Goal: Task Accomplishment & Management: Use online tool/utility

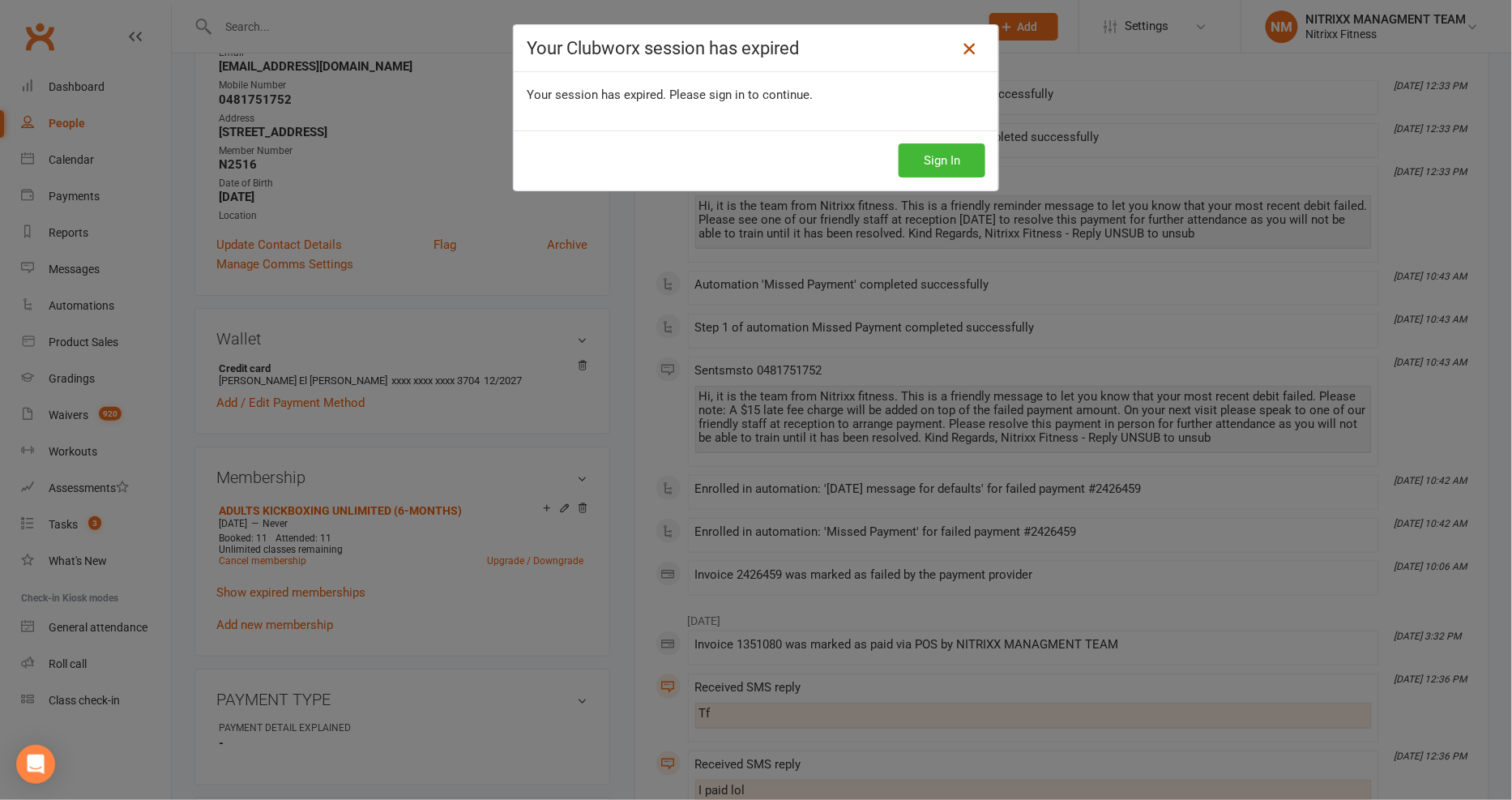
click at [959, 51] on icon at bounding box center [968, 48] width 19 height 19
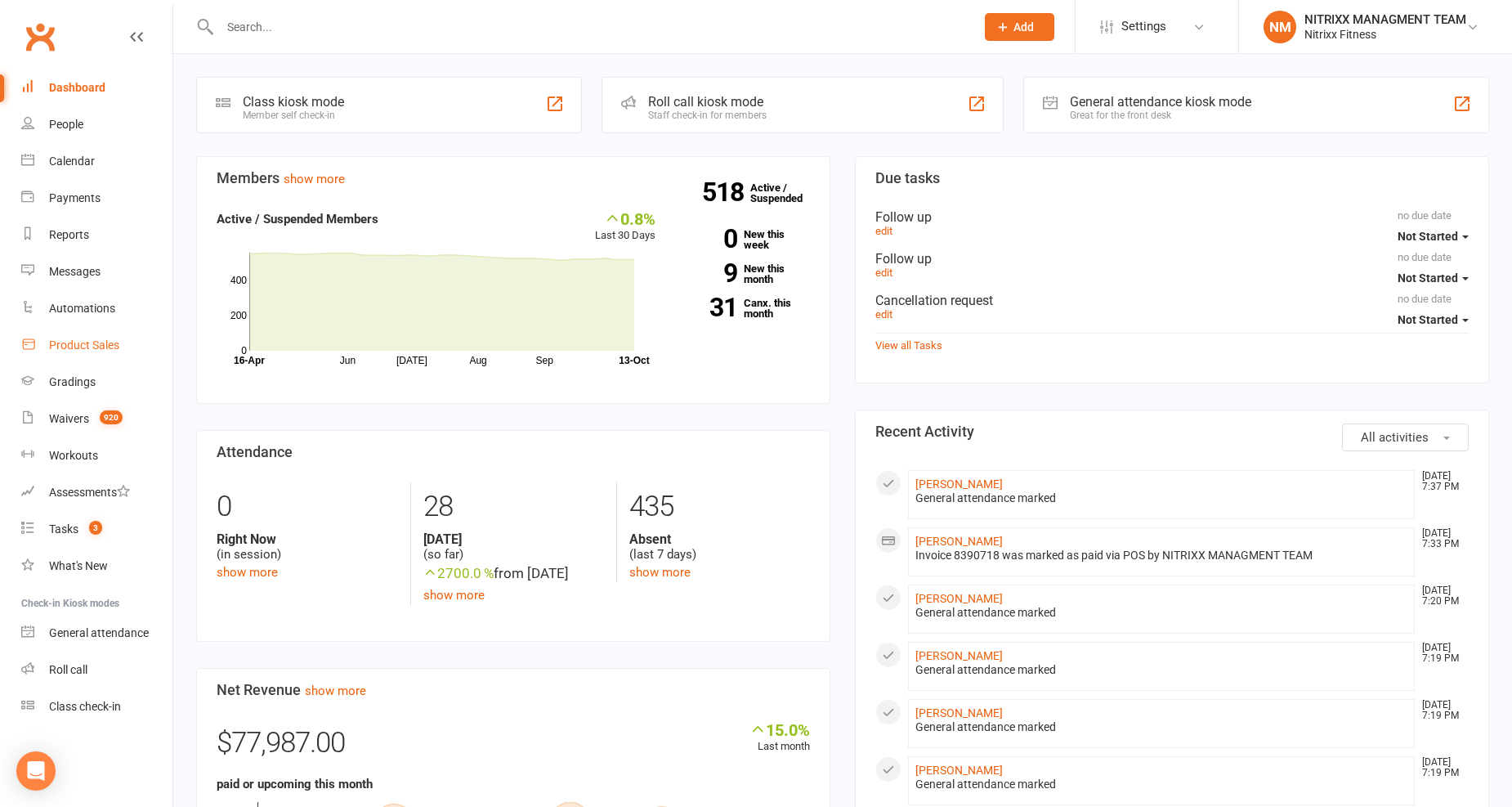
click at [105, 354] on link "Product Sales" at bounding box center [96, 345] width 152 height 37
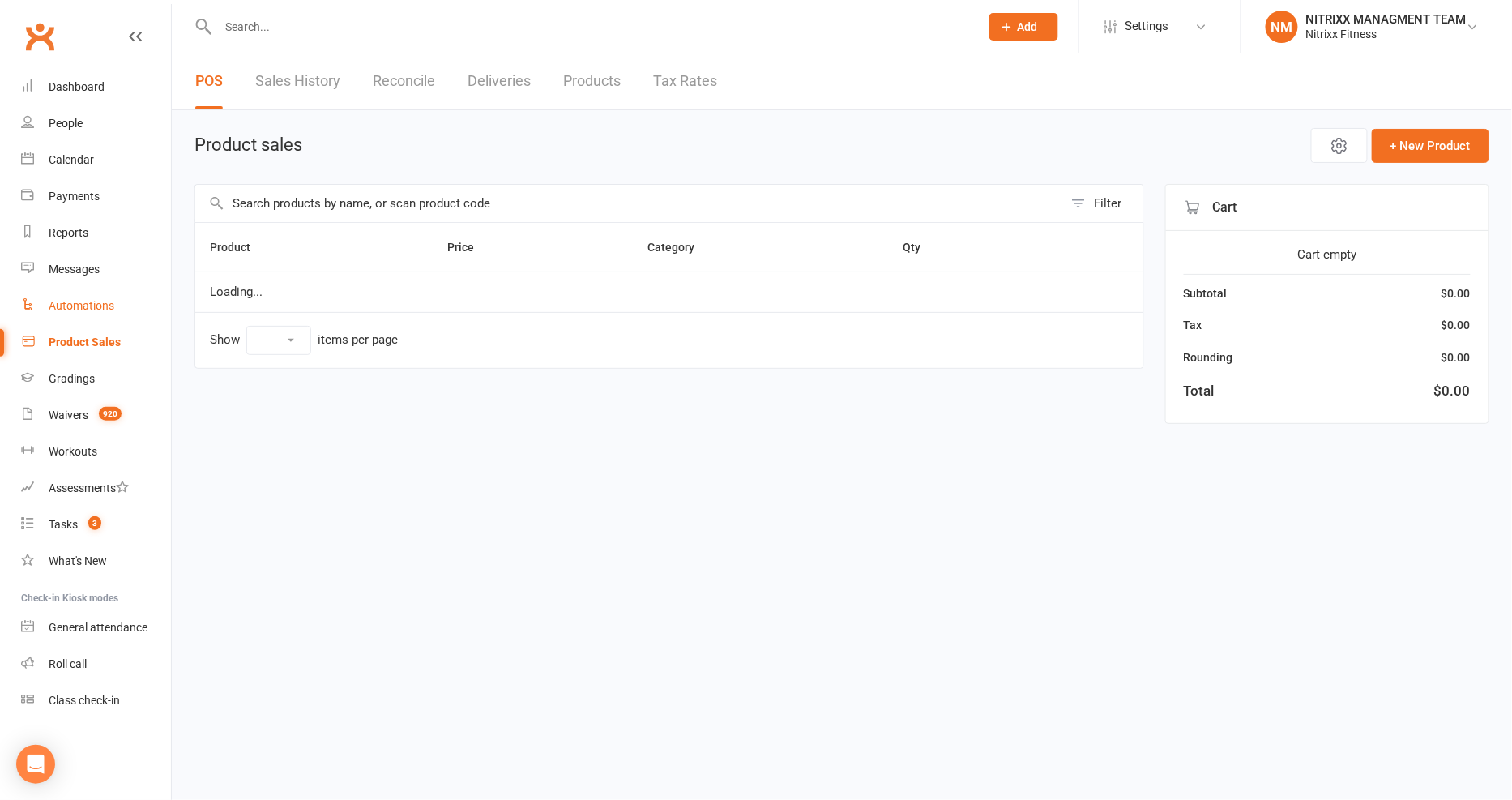
select select "100"
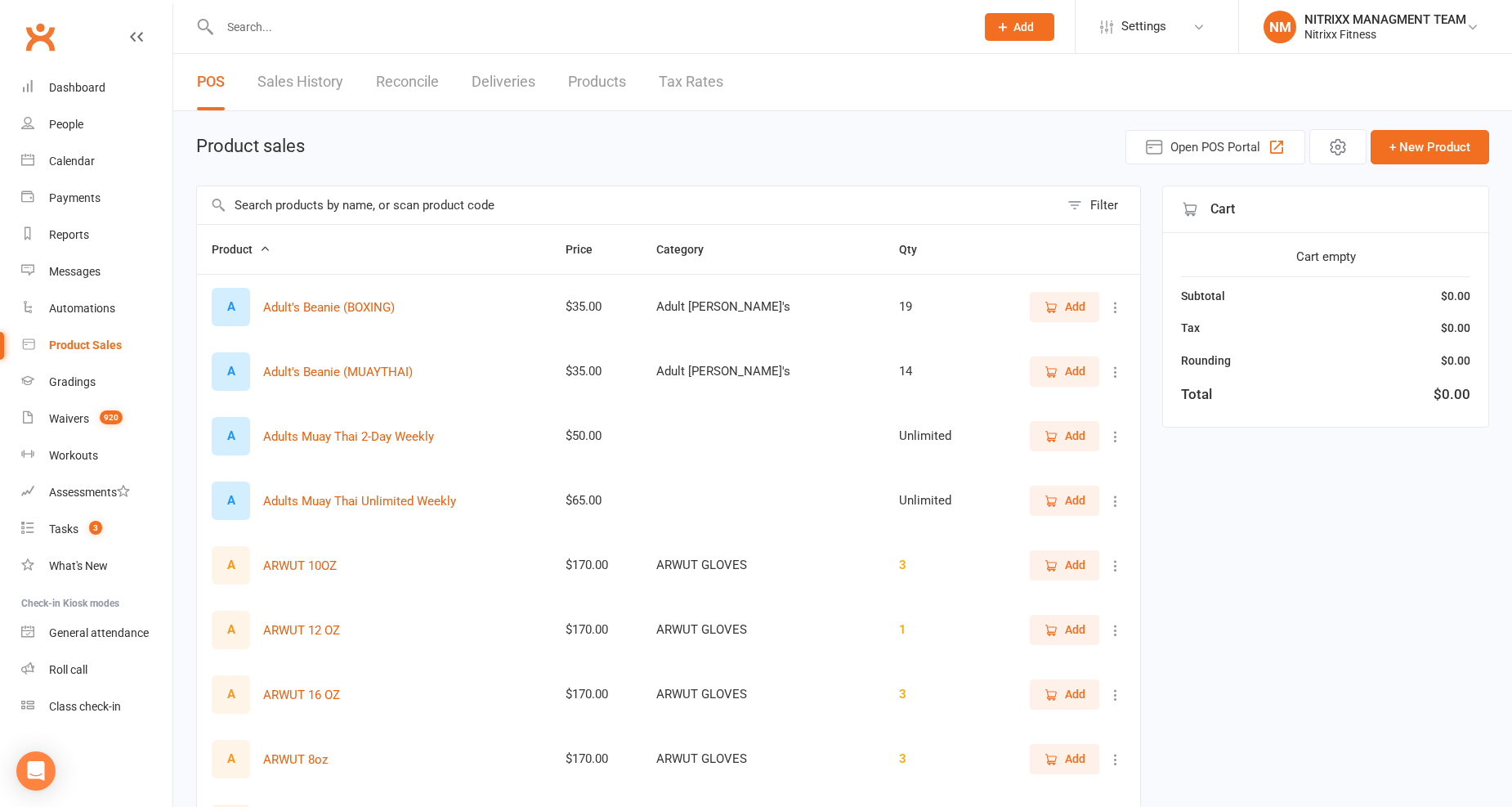
click at [444, 80] on div "POS Sales History Reconcile Deliveries Products Tax Rates" at bounding box center [460, 81] width 574 height 56
click at [436, 77] on link "Reconcile" at bounding box center [407, 81] width 63 height 56
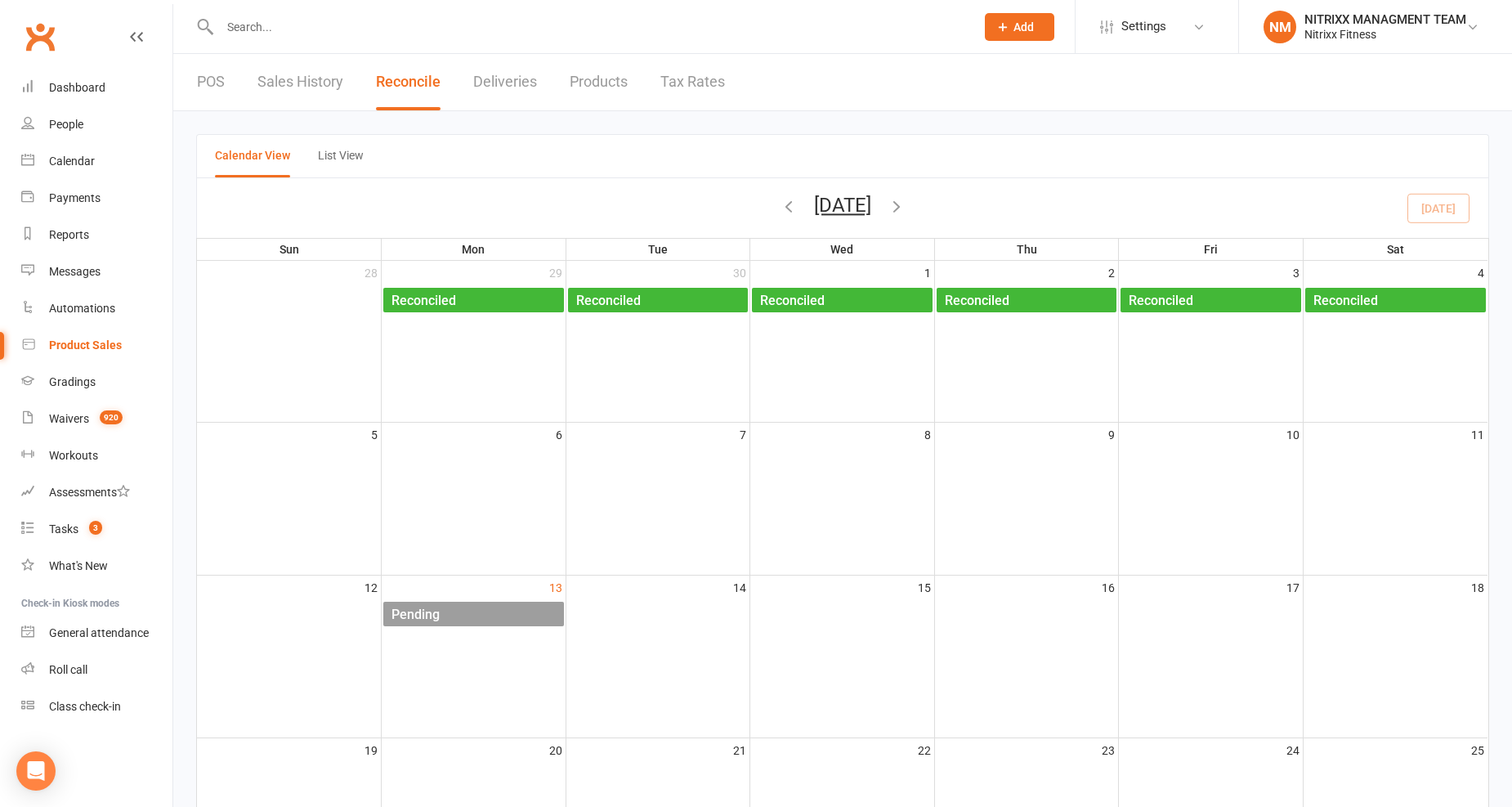
click at [520, 608] on div "Pending" at bounding box center [477, 614] width 173 height 26
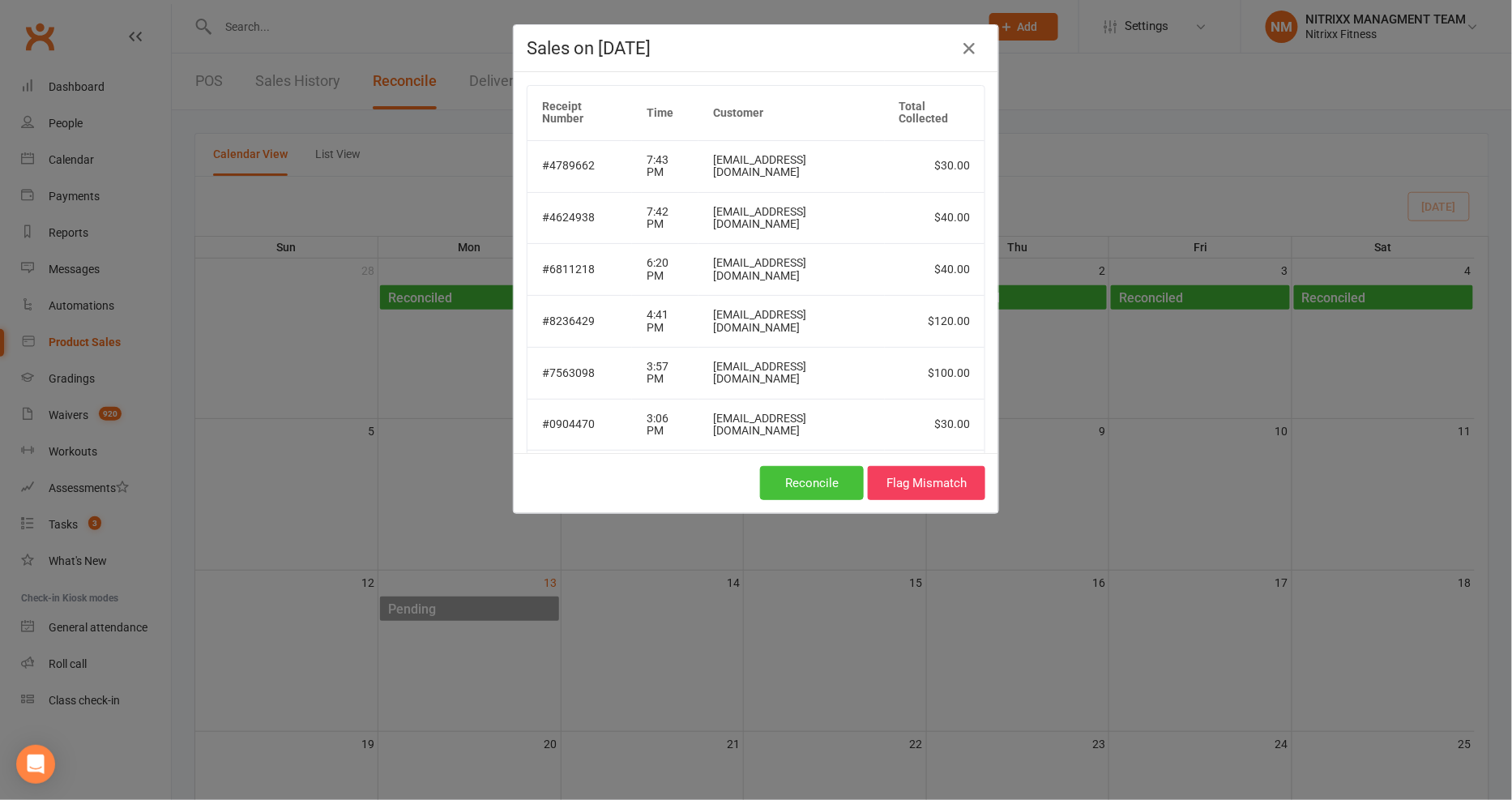
click at [776, 473] on button "Reconcile" at bounding box center [811, 483] width 104 height 34
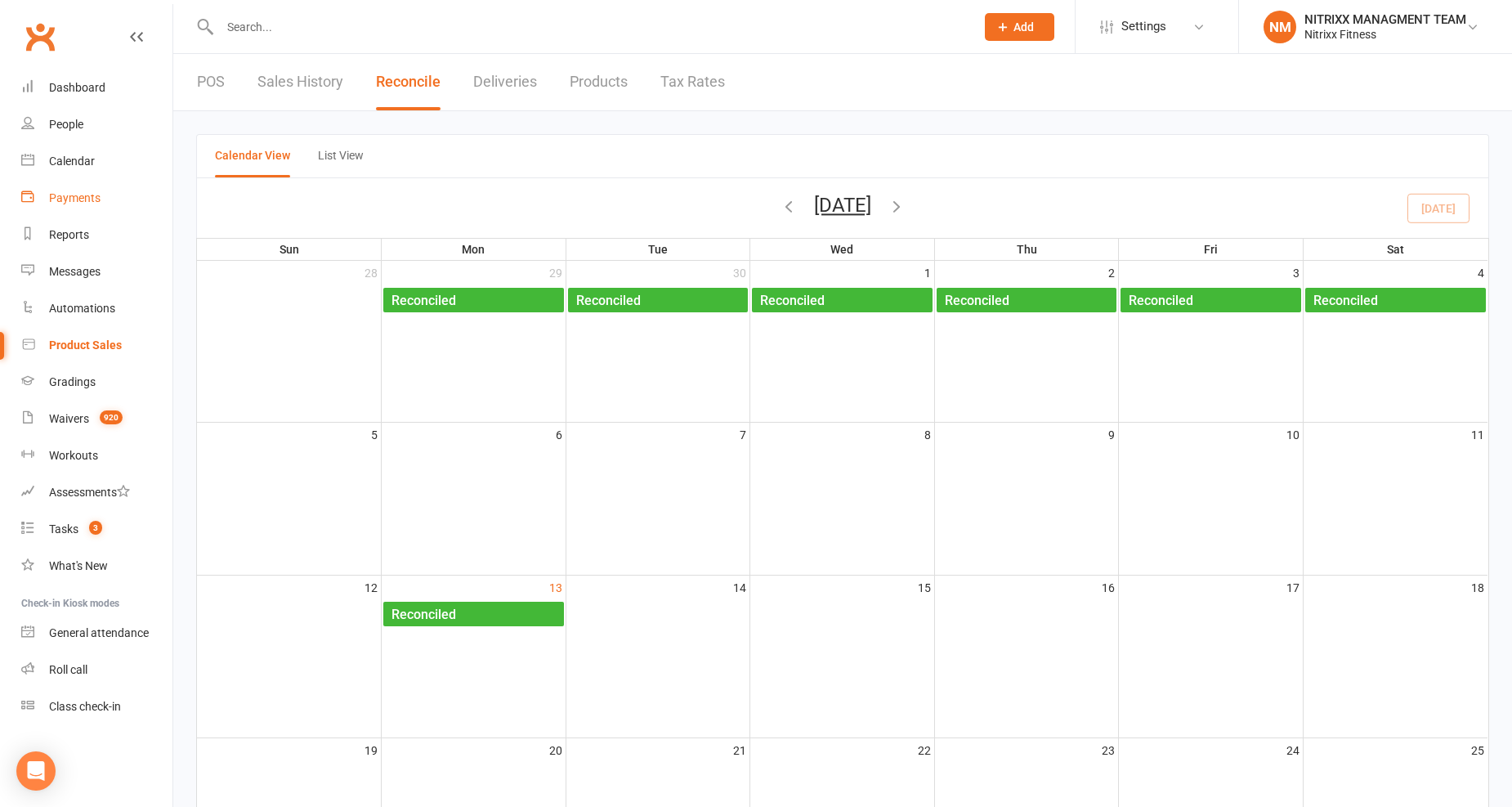
click at [147, 206] on link "Payments" at bounding box center [96, 199] width 152 height 37
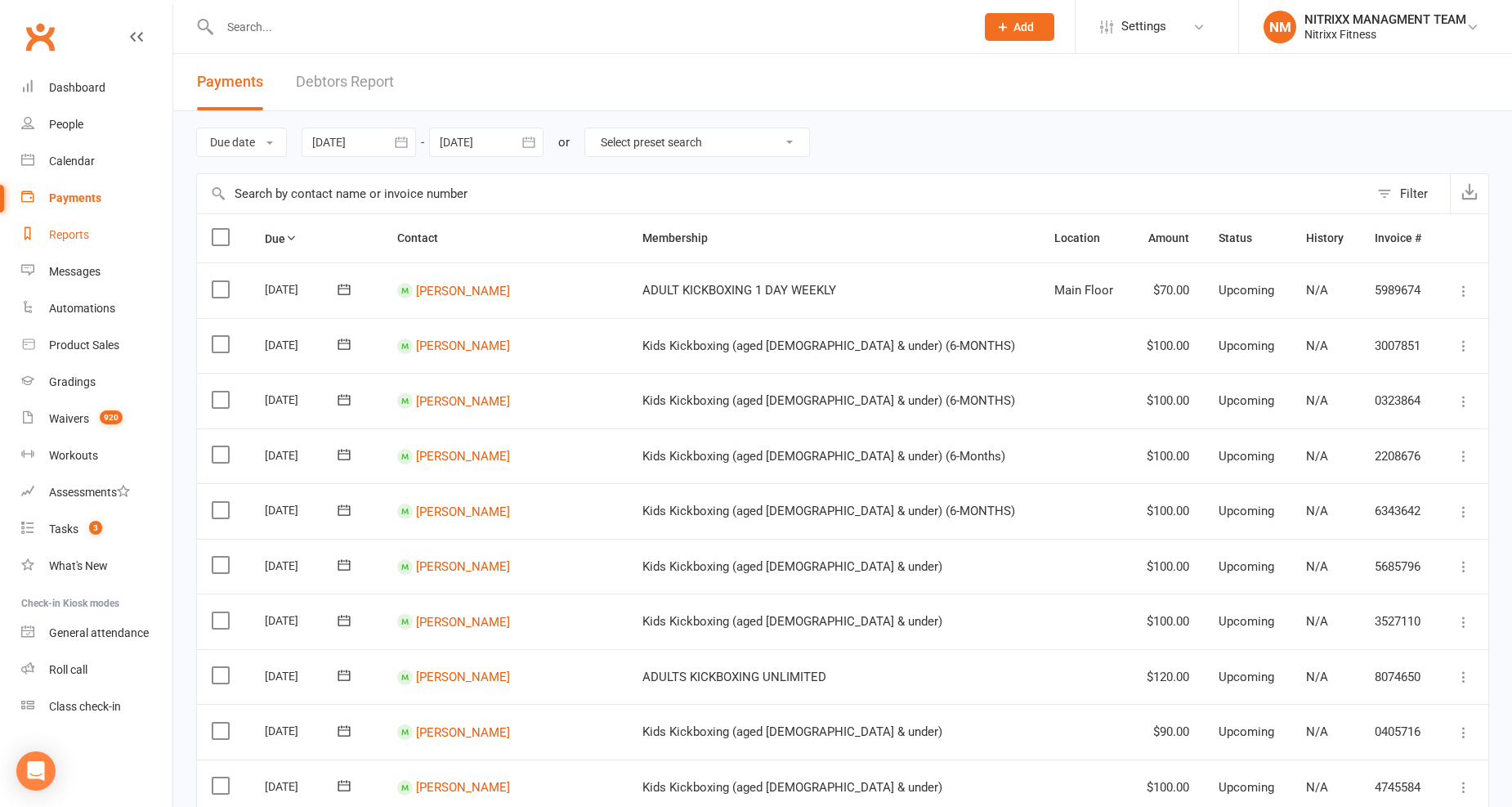
click at [83, 231] on div "Reports" at bounding box center [70, 235] width 40 height 13
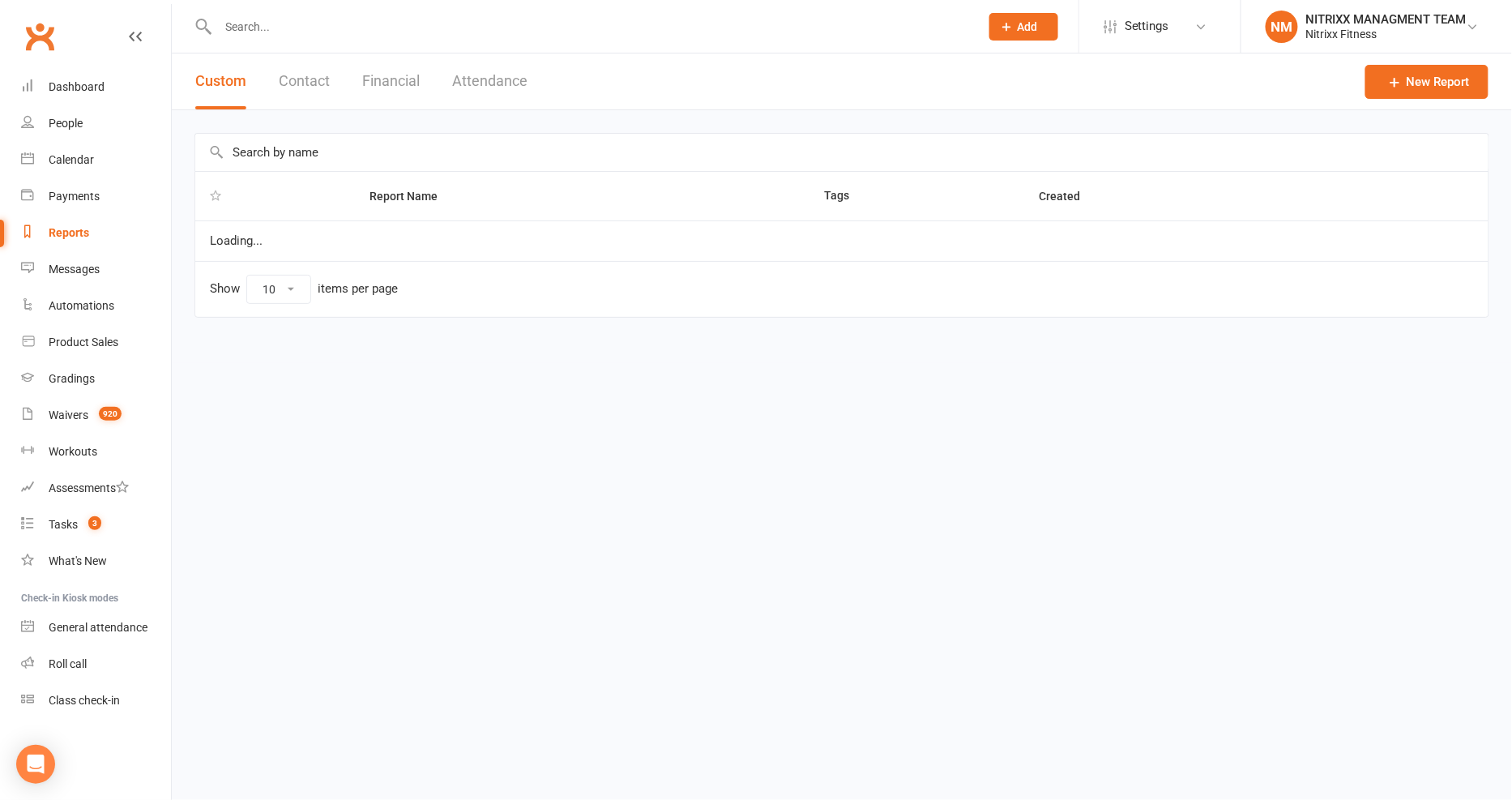
select select "100"
click at [350, 75] on div "Custom Contact Financial Attendance" at bounding box center [361, 81] width 379 height 56
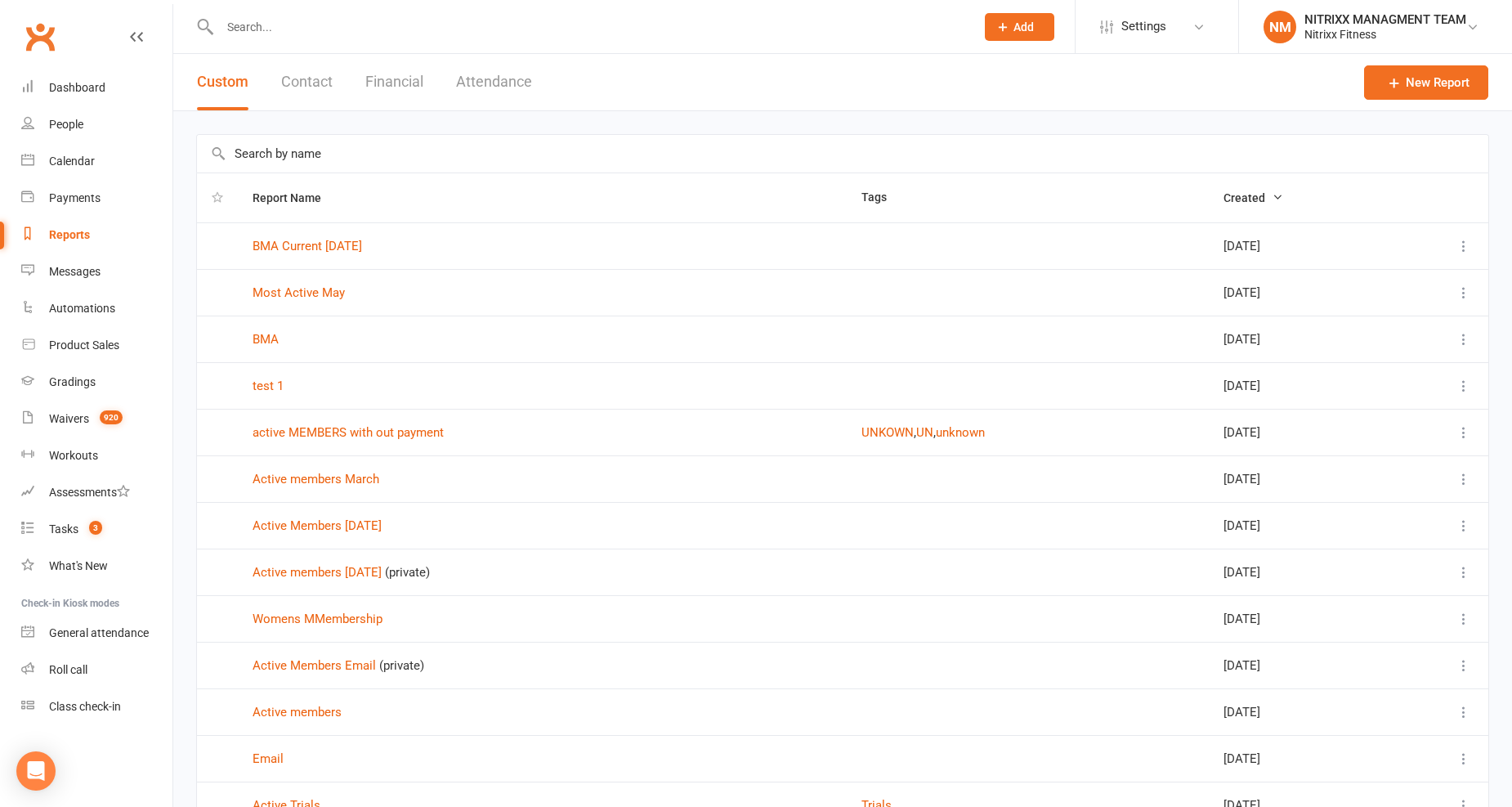
click at [426, 54] on div "Custom Contact Financial Attendance" at bounding box center [364, 81] width 383 height 56
click at [426, 65] on div "Custom Contact Financial Attendance" at bounding box center [364, 81] width 383 height 56
click at [407, 87] on button "Financial" at bounding box center [394, 81] width 58 height 56
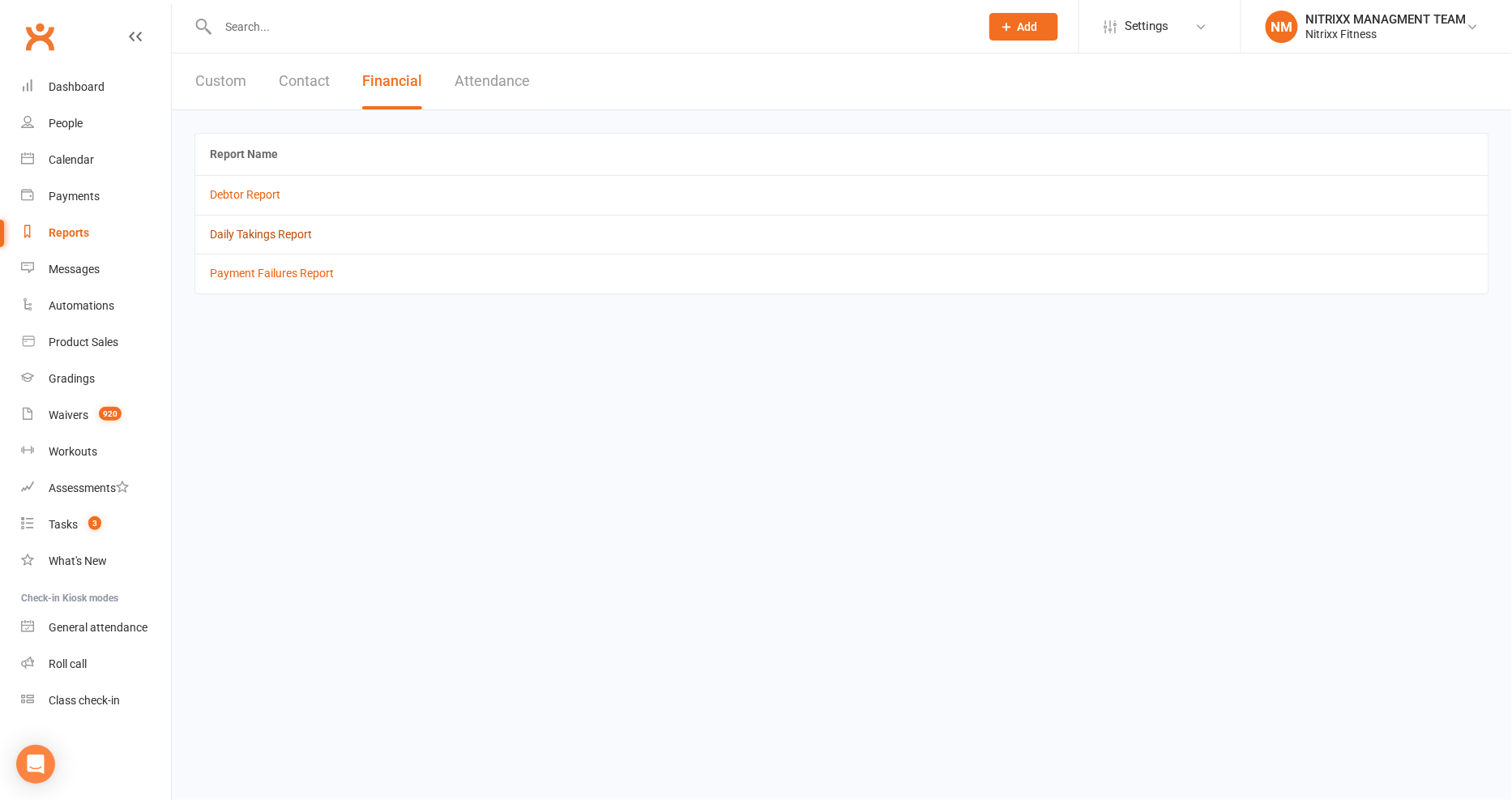
click at [269, 238] on link "Daily Takings Report" at bounding box center [261, 234] width 102 height 13
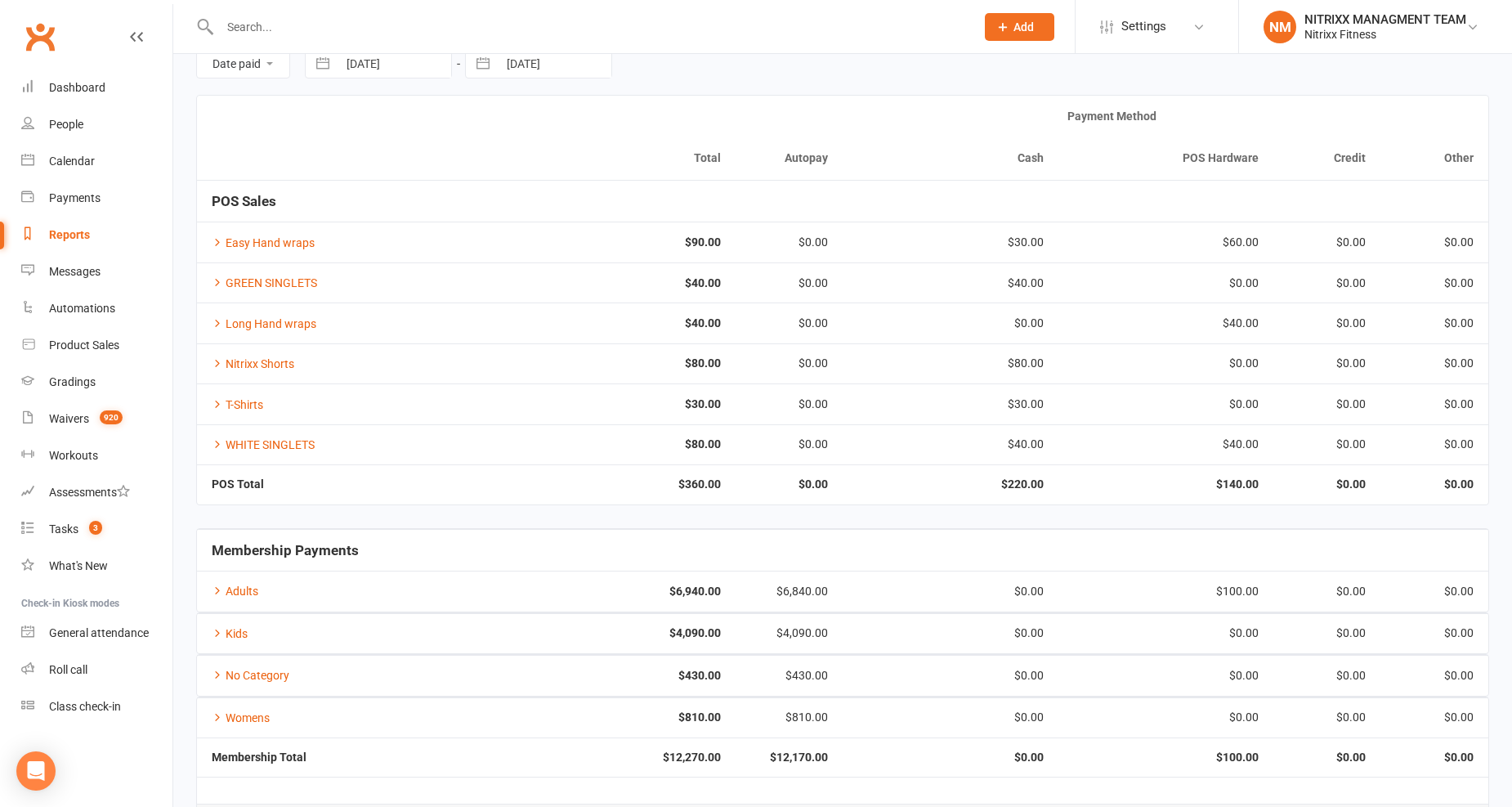
scroll to position [136, 0]
